Goal: Information Seeking & Learning: Learn about a topic

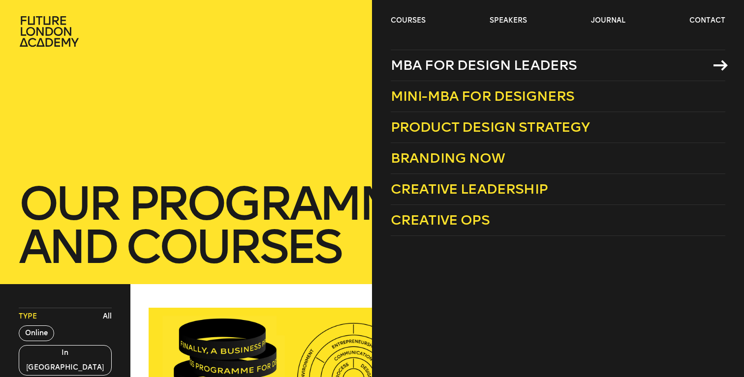
click at [450, 66] on span "MBA for Design Leaders" at bounding box center [484, 65] width 186 height 16
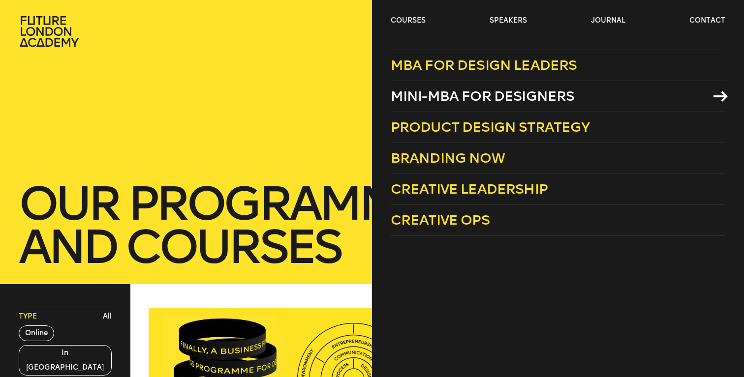
click at [438, 91] on span "Mini-MBA for Designers" at bounding box center [483, 96] width 184 height 16
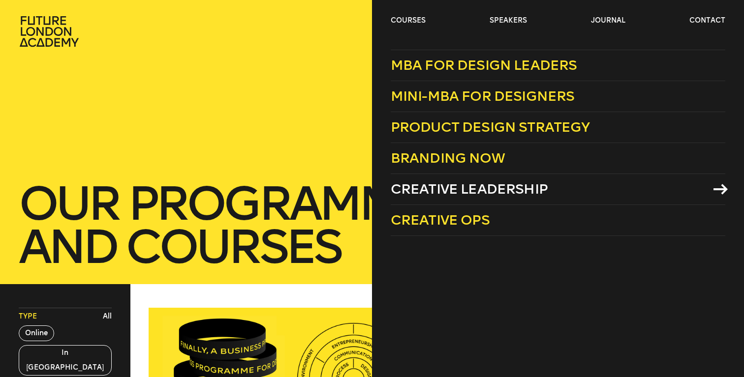
click at [450, 188] on span "Creative Leadership" at bounding box center [469, 189] width 157 height 16
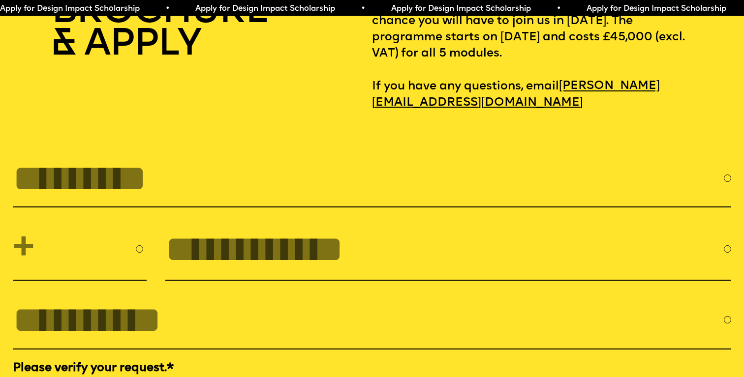
scroll to position [3066, 0]
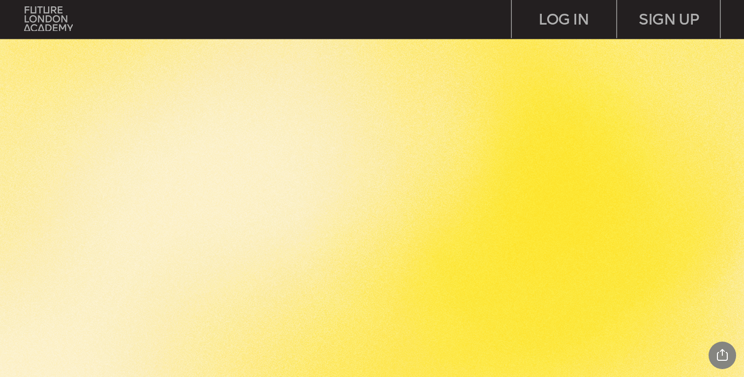
scroll to position [1547, 0]
